Goal: Information Seeking & Learning: Find specific fact

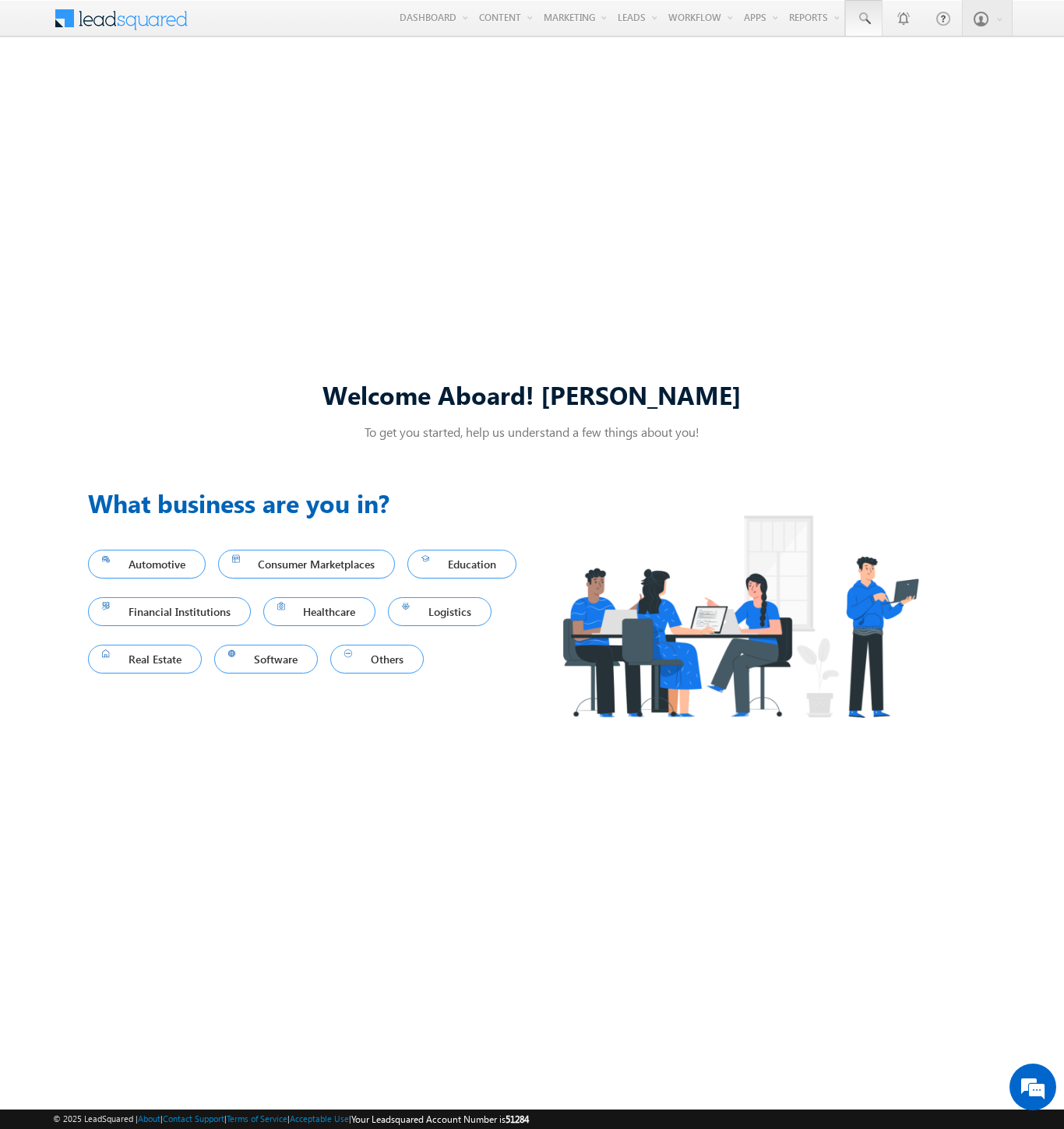
click at [863, 19] on span at bounding box center [864, 18] width 15 height 15
type input "8951504528"
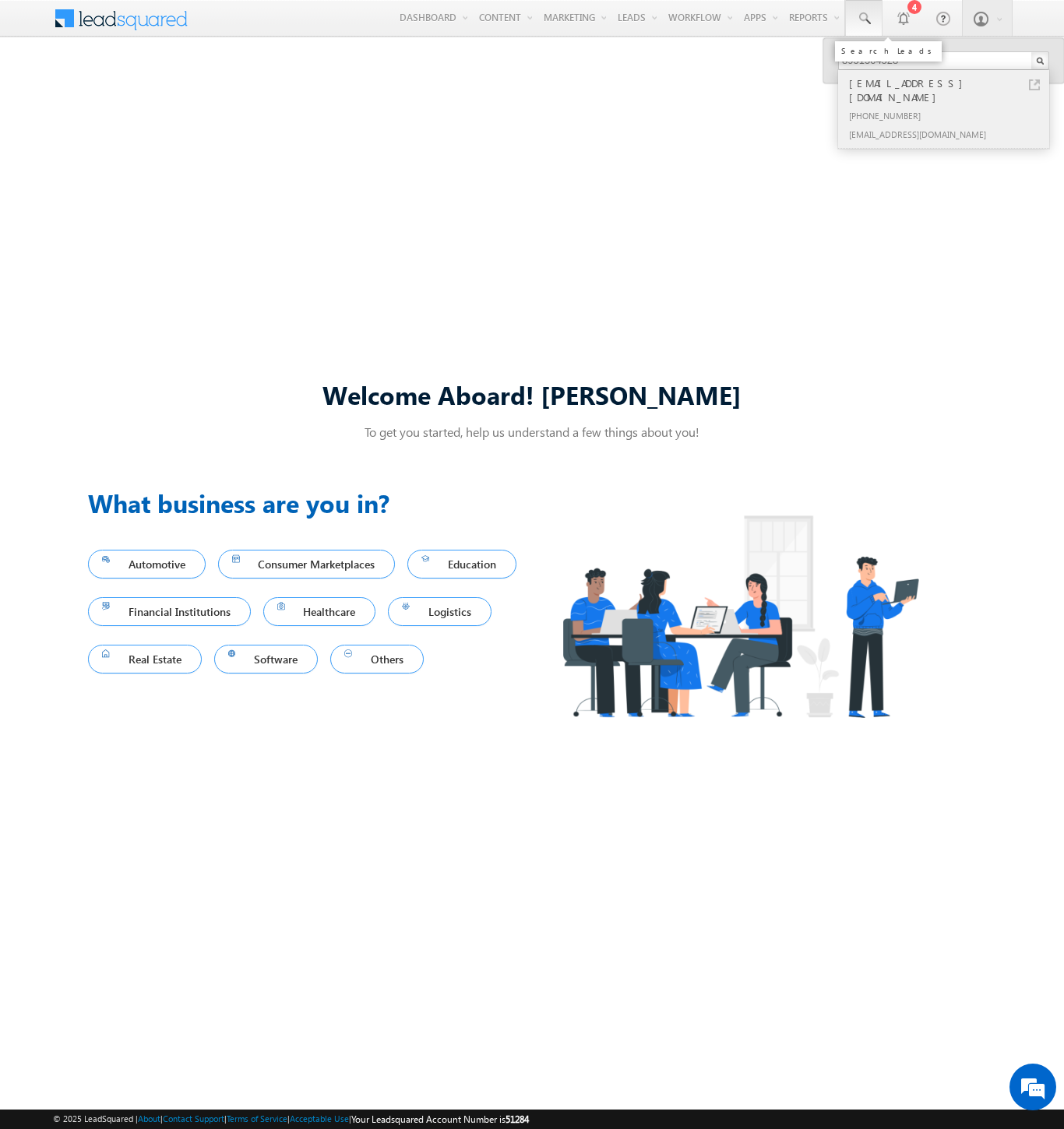
click at [950, 106] on div "[PHONE_NUMBER]" at bounding box center [950, 116] width 209 height 19
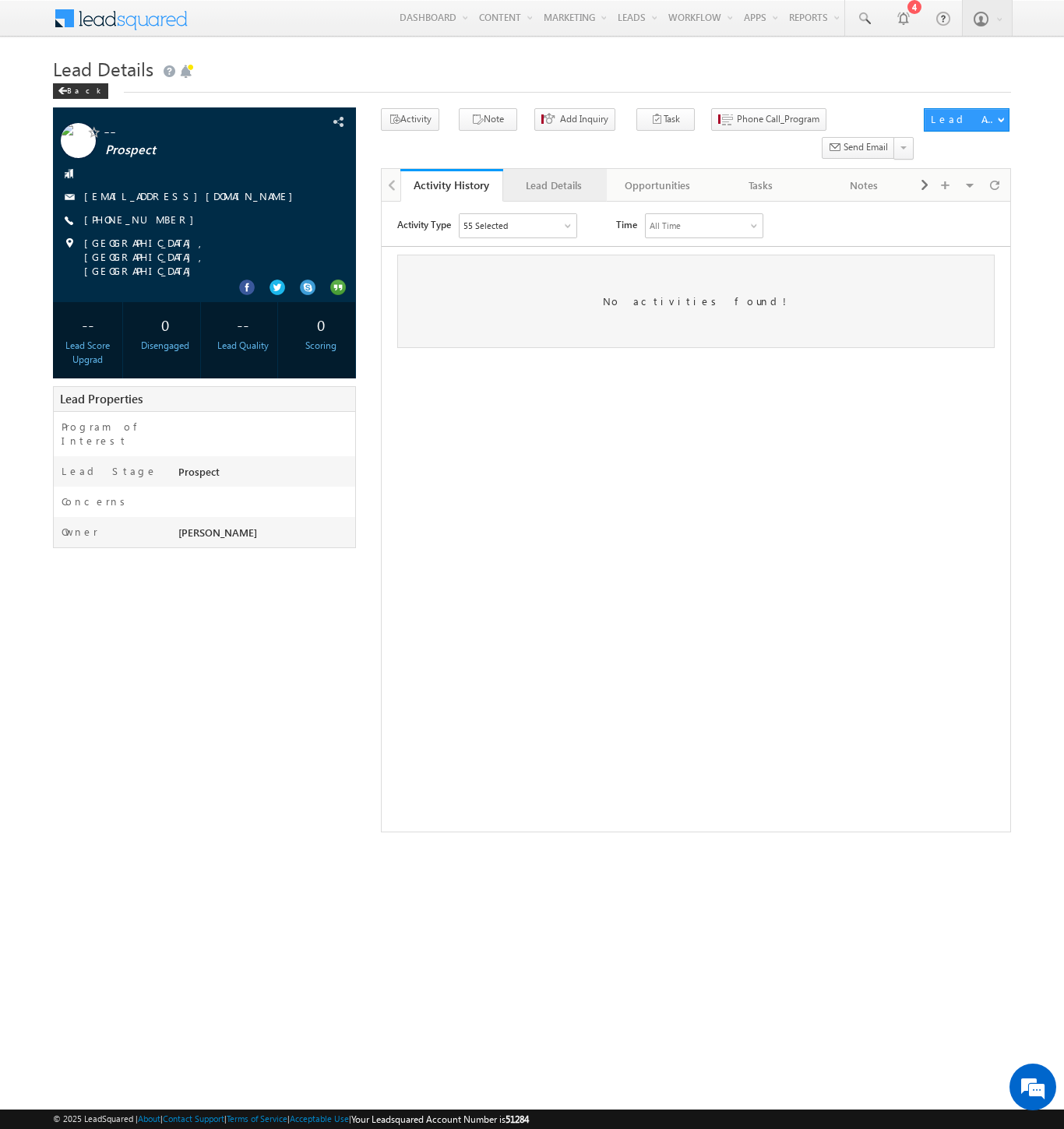
click at [554, 176] on div "Lead Details" at bounding box center [554, 186] width 77 height 19
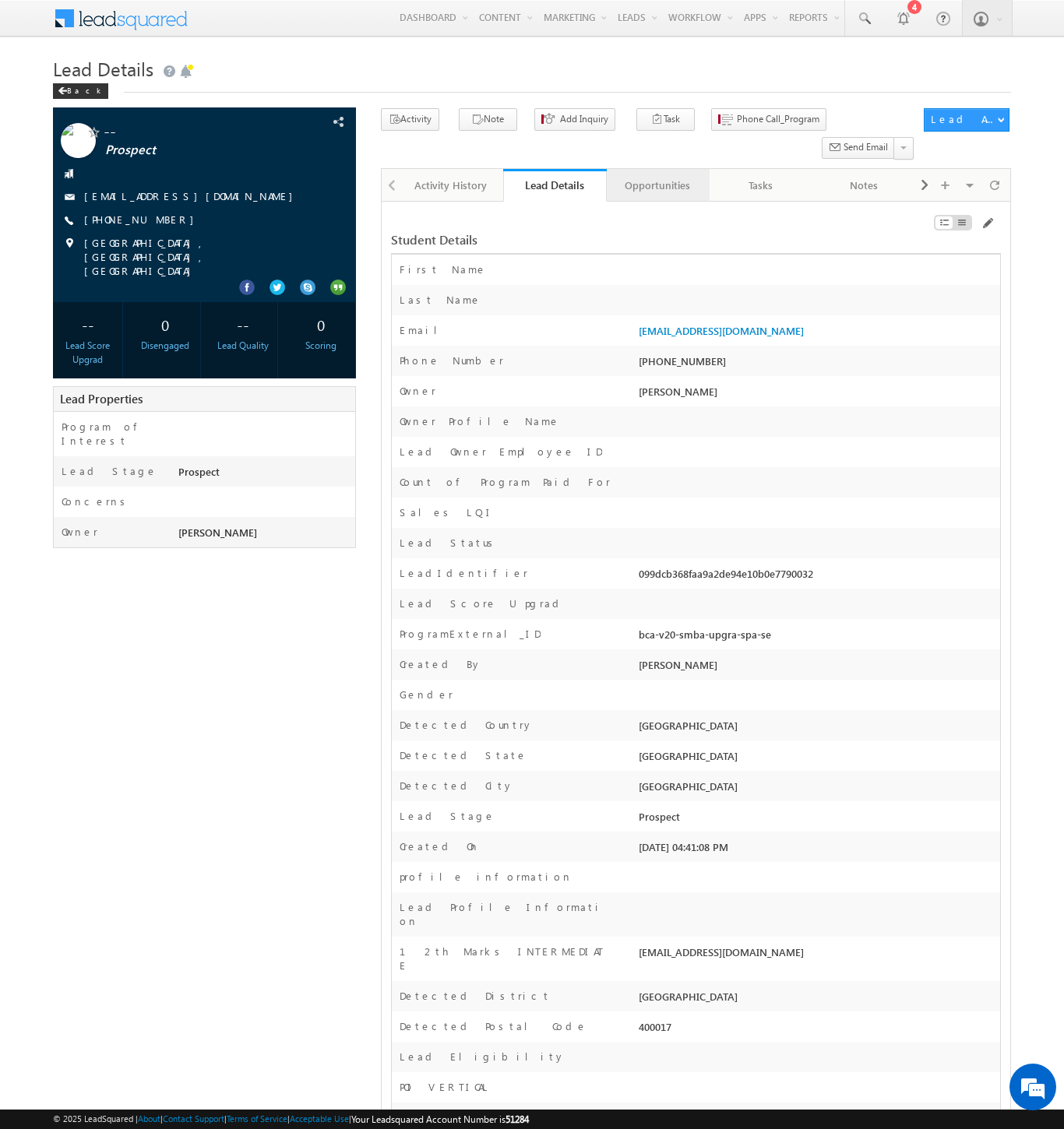
click at [657, 176] on div "Opportunities" at bounding box center [658, 186] width 77 height 19
